Goal: Task Accomplishment & Management: Use online tool/utility

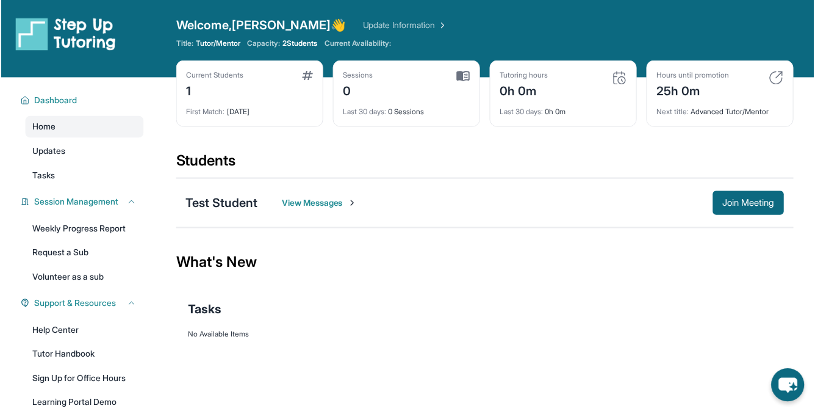
scroll to position [2, 0]
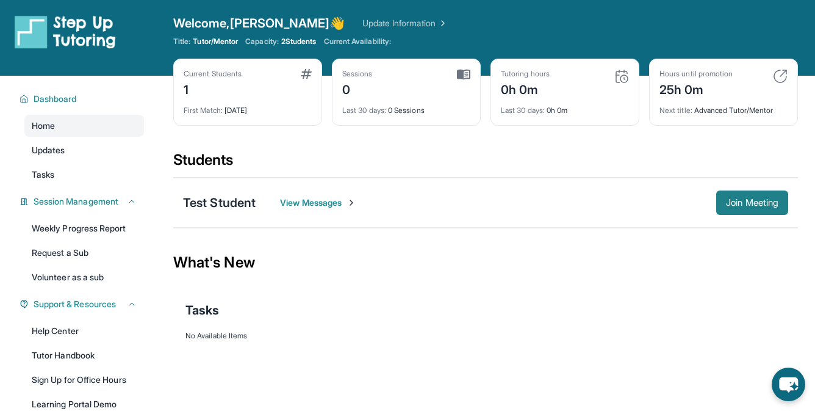
click at [748, 202] on span "Join Meeting" at bounding box center [752, 202] width 52 height 7
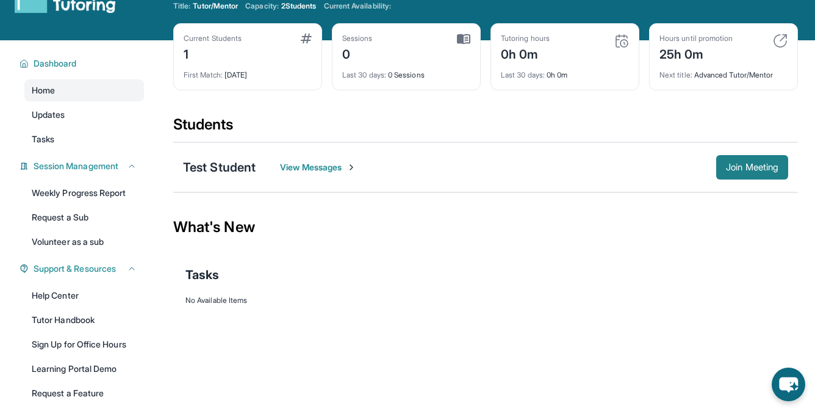
scroll to position [26, 0]
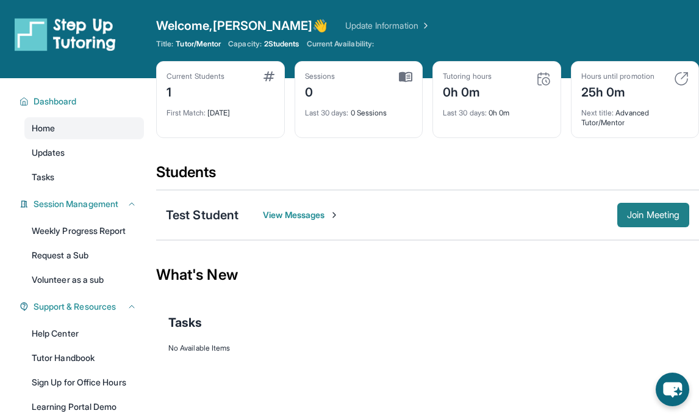
click at [635, 215] on span "Join Meeting" at bounding box center [653, 214] width 52 height 7
